Goal: Task Accomplishment & Management: Manage account settings

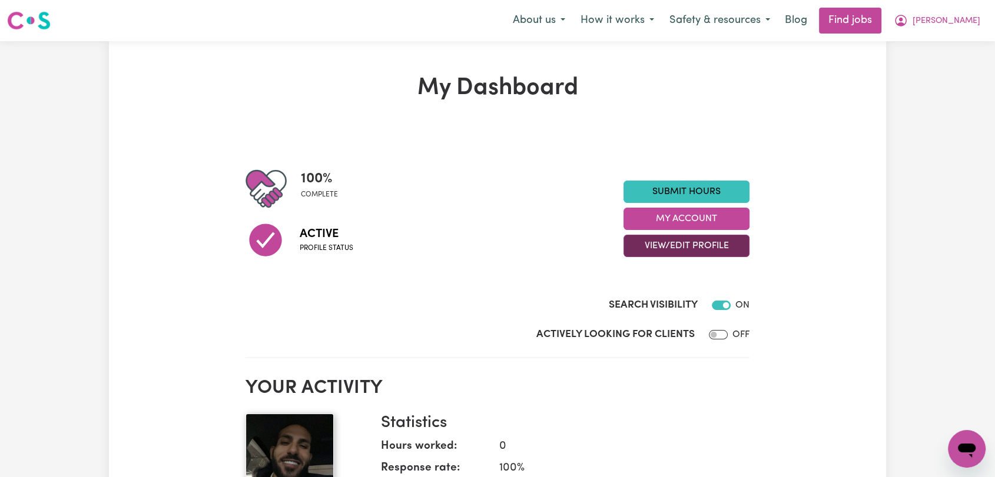
click at [689, 250] on button "View/Edit Profile" at bounding box center [686, 246] width 126 height 22
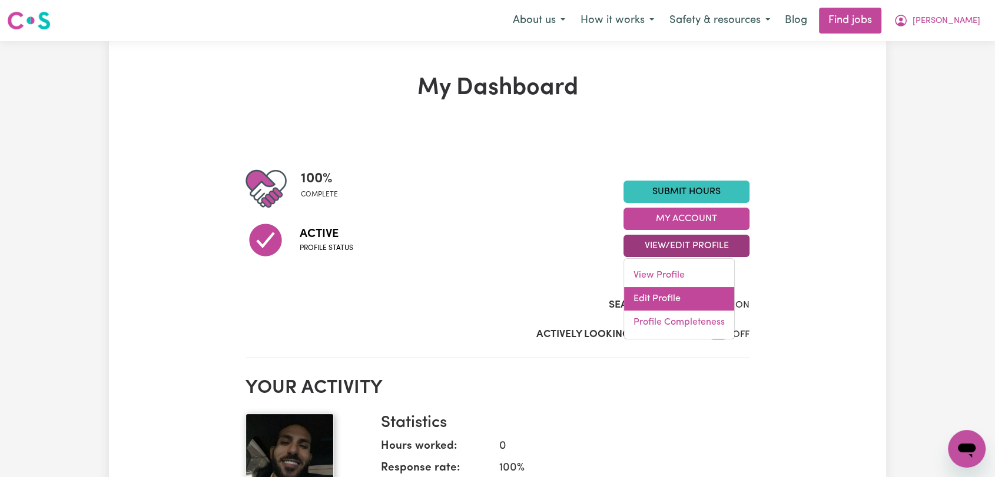
click at [690, 290] on link "Edit Profile" at bounding box center [679, 299] width 110 height 24
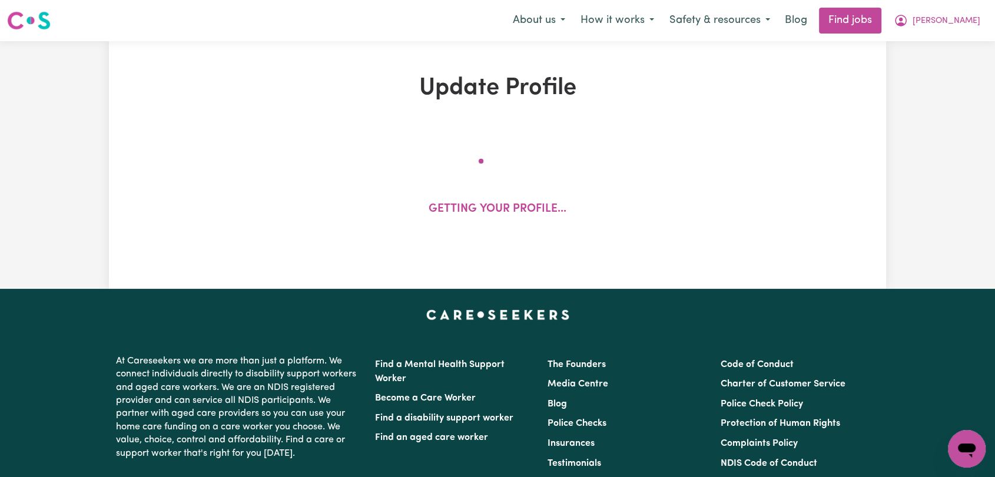
select select "[DEMOGRAPHIC_DATA]"
select select "[DEMOGRAPHIC_DATA] Citizen"
select select "Studying a healthcare related degree or qualification"
select select "50"
select select "70"
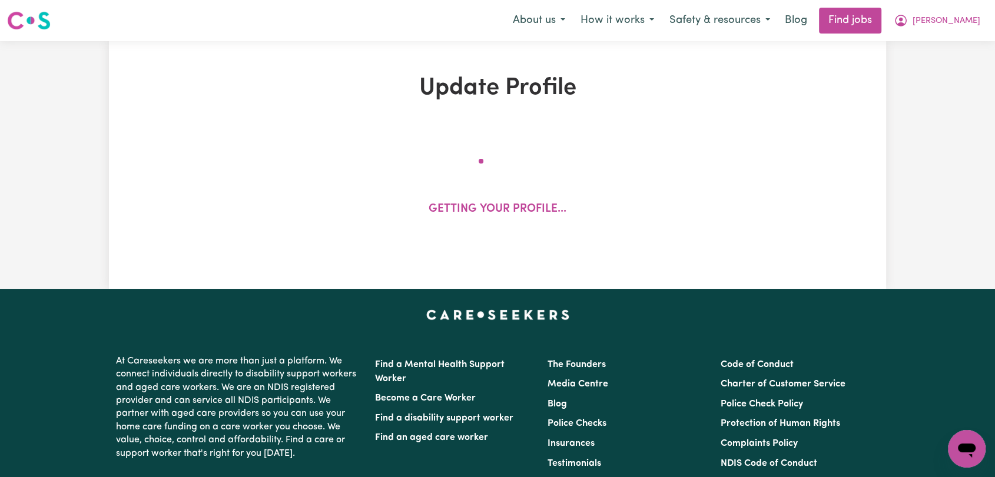
select select "80"
select select "100"
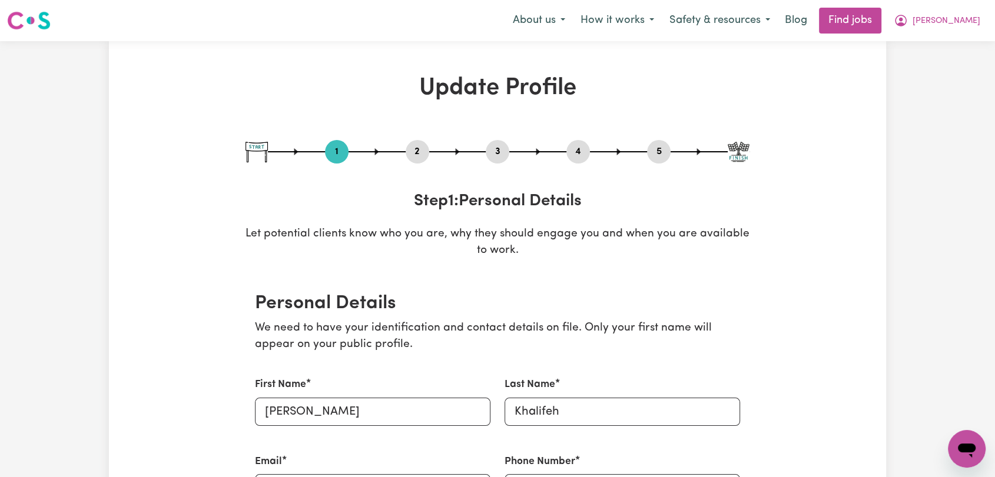
click at [417, 152] on button "2" at bounding box center [418, 151] width 24 height 15
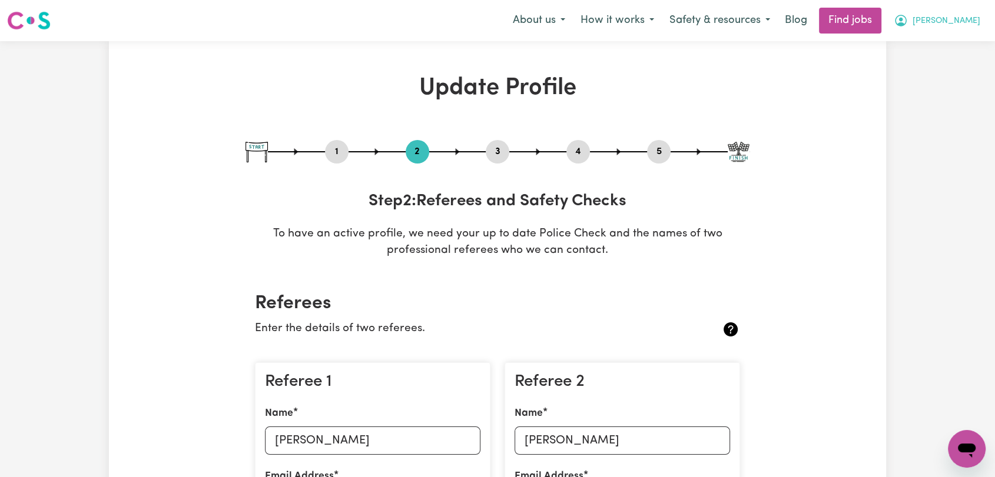
click at [951, 18] on span "[PERSON_NAME]" at bounding box center [946, 21] width 68 height 13
click at [917, 92] on link "Logout" at bounding box center [940, 90] width 93 height 22
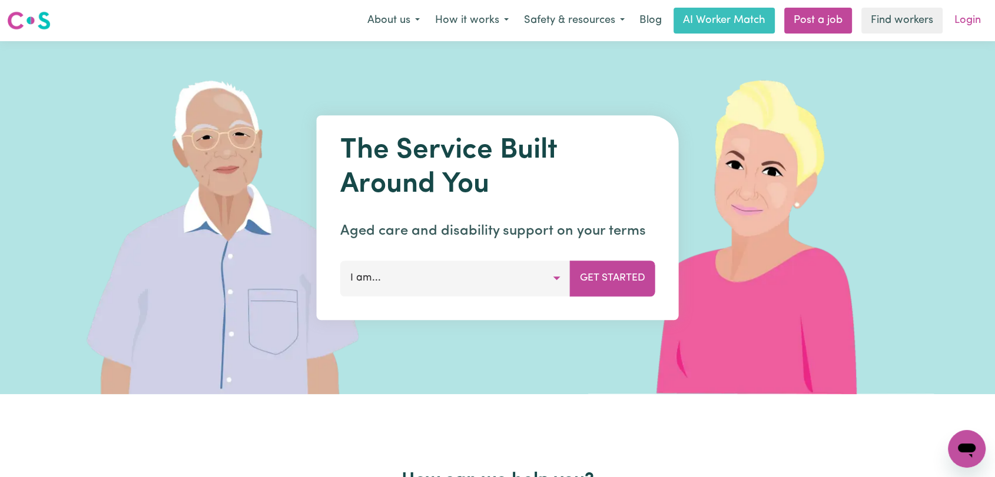
click at [969, 20] on link "Login" at bounding box center [967, 21] width 41 height 26
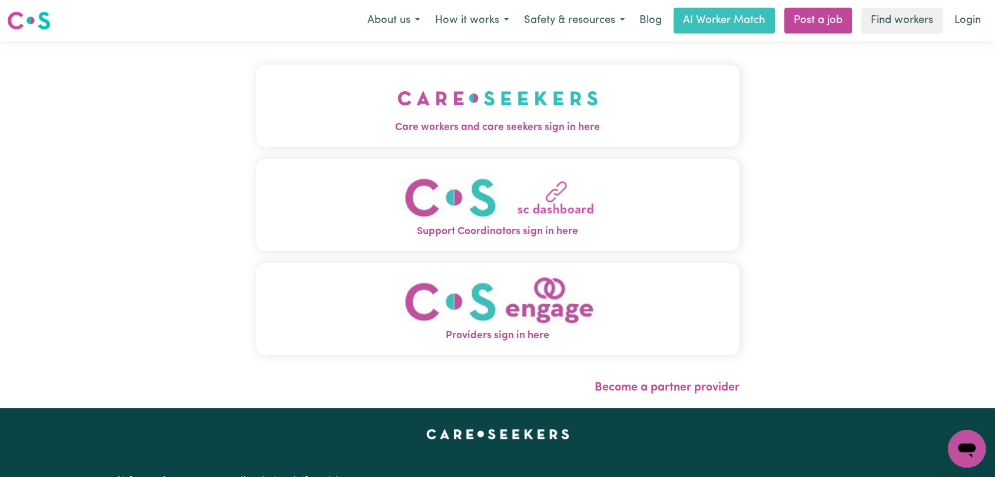
click at [443, 95] on img "Care workers and care seekers sign in here" at bounding box center [497, 99] width 201 height 44
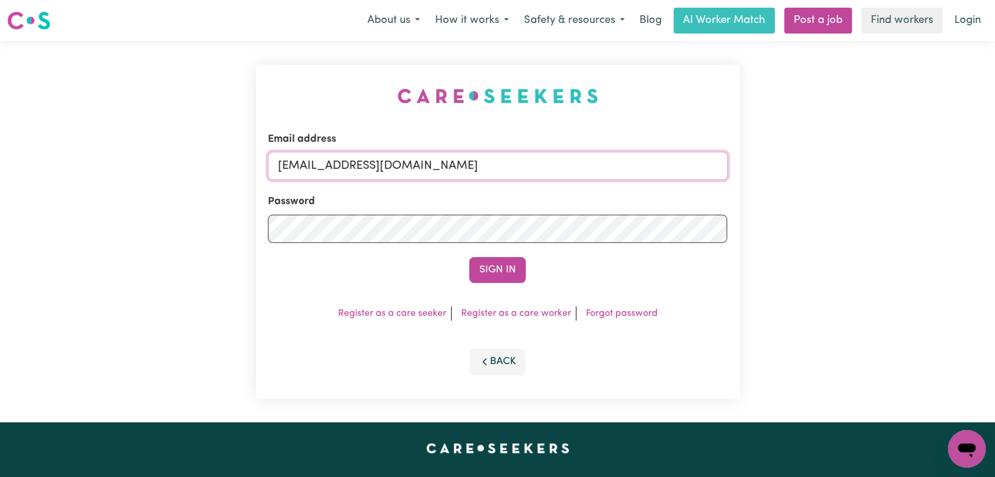
click at [497, 165] on input "[EMAIL_ADDRESS][DOMAIN_NAME]" at bounding box center [498, 166] width 460 height 28
drag, startPoint x: 340, startPoint y: 165, endPoint x: 513, endPoint y: 176, distance: 173.4
click at [513, 176] on input "Superuser~[EMAIL_ADDRESS][DOMAIN_NAME]" at bounding box center [498, 166] width 460 height 28
click at [344, 164] on input "Superuser~"[EMAIL_ADDRESS][DOMAIN_NAME] "" at bounding box center [498, 166] width 460 height 28
click at [520, 163] on input "Superuser~[EMAIL_ADDRESS][DOMAIN_NAME] "" at bounding box center [498, 166] width 460 height 28
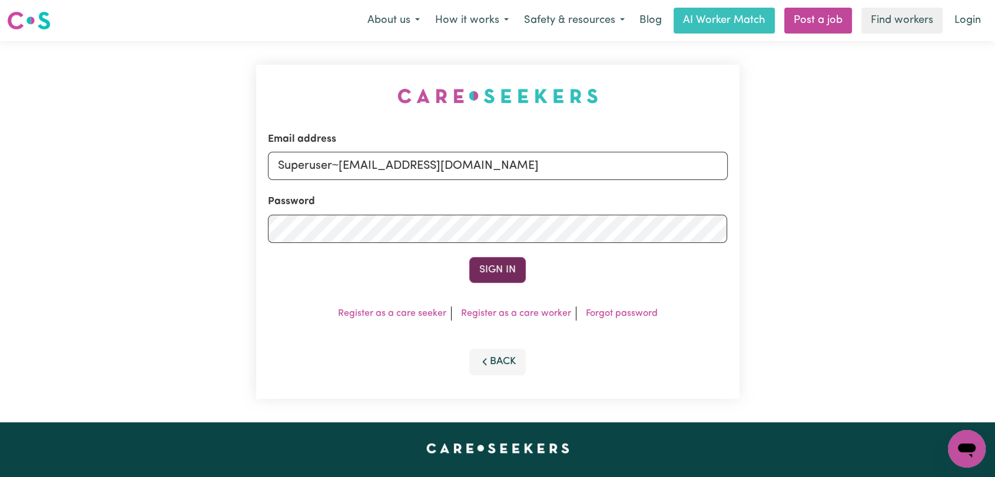
type input "Superuser~[EMAIL_ADDRESS][DOMAIN_NAME]"
click at [505, 270] on button "Sign In" at bounding box center [497, 270] width 57 height 26
